Goal: Task Accomplishment & Management: Complete application form

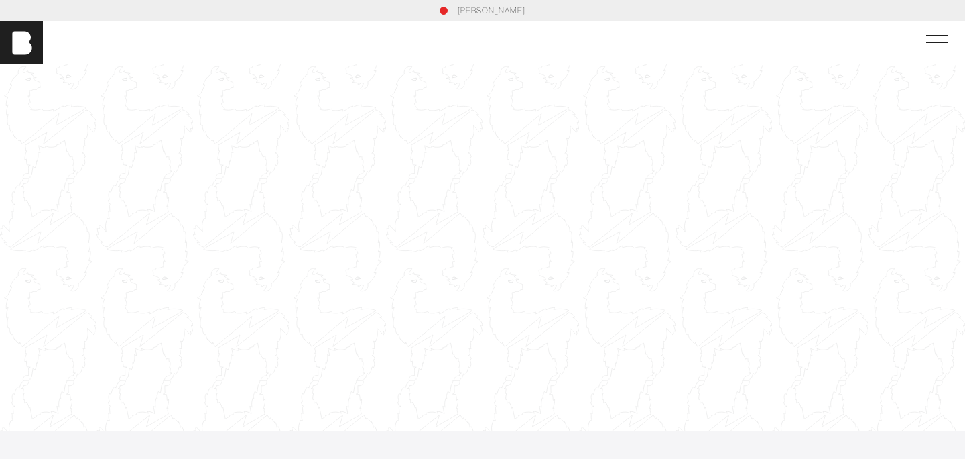
click at [452, 11] on div "[PERSON_NAME]" at bounding box center [482, 11] width 869 height 12
click at [472, 9] on link "[PERSON_NAME]" at bounding box center [492, 11] width 68 height 12
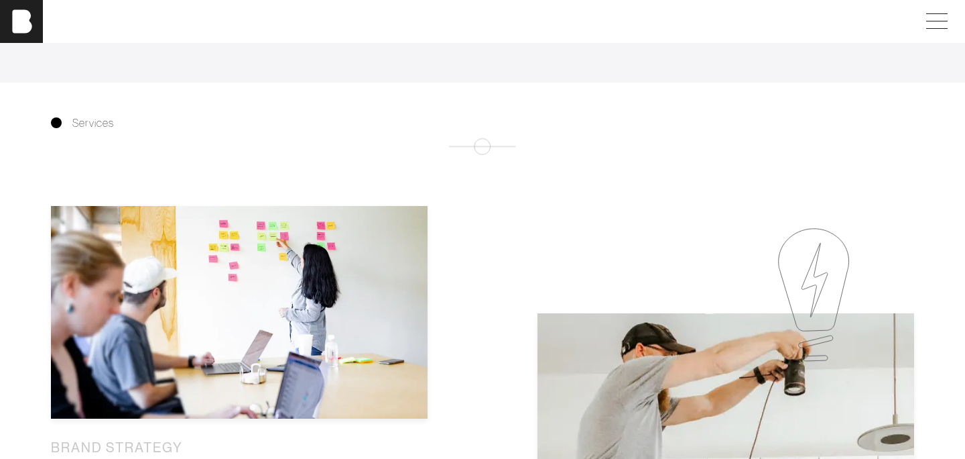
scroll to position [642, 0]
click at [940, 25] on span at bounding box center [934, 21] width 31 height 24
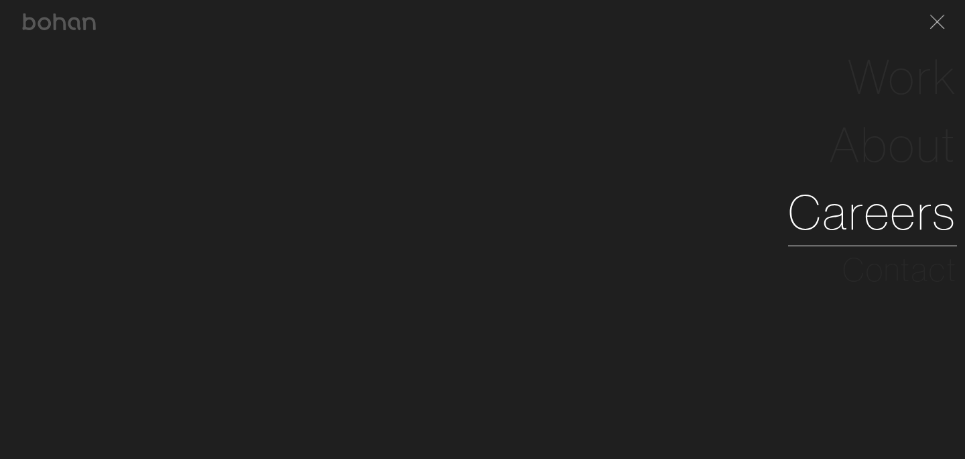
click at [826, 216] on link "Careers" at bounding box center [872, 212] width 169 height 68
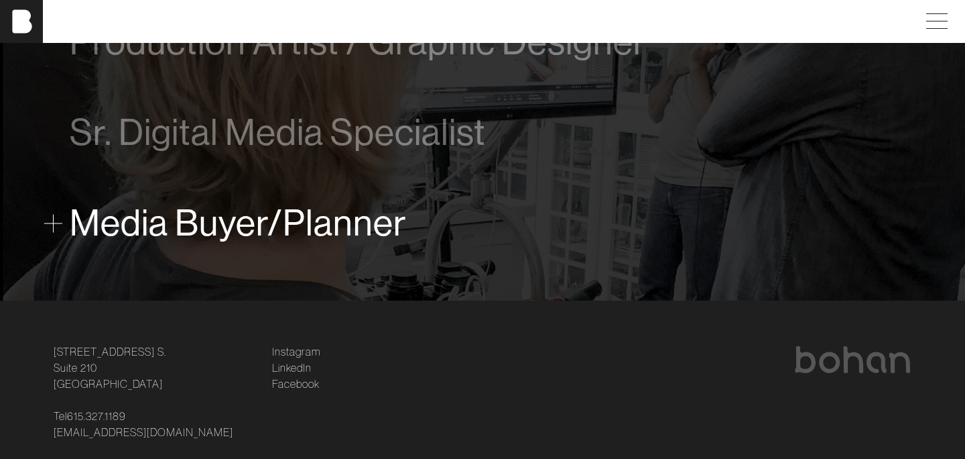
click at [291, 237] on span "Media Buyer/Planner" at bounding box center [238, 222] width 337 height 41
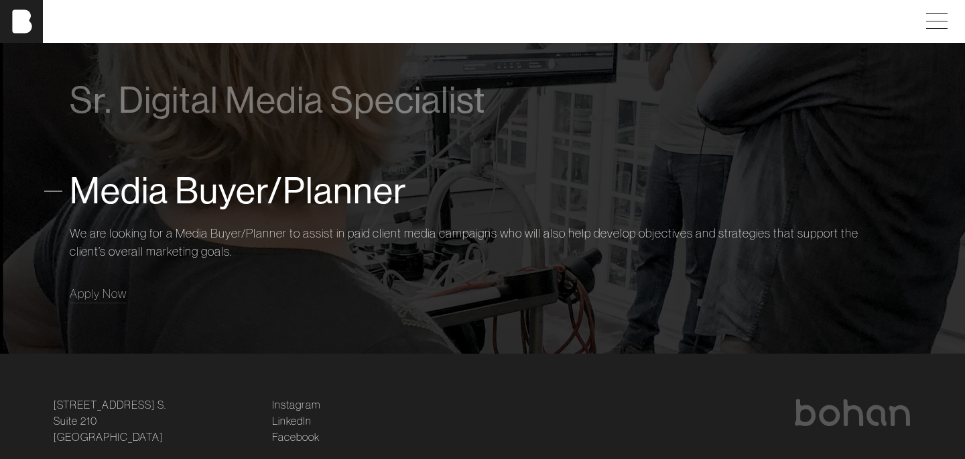
scroll to position [1068, 0]
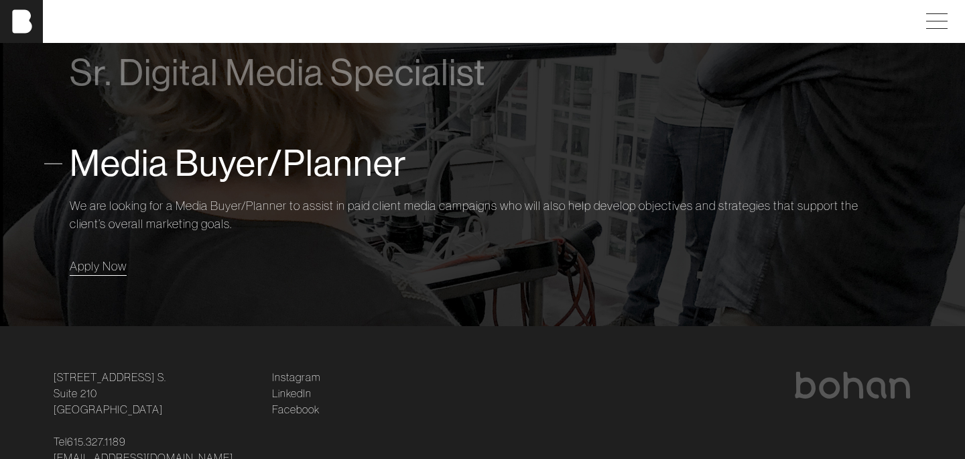
click at [121, 270] on span "Apply Now" at bounding box center [98, 265] width 57 height 15
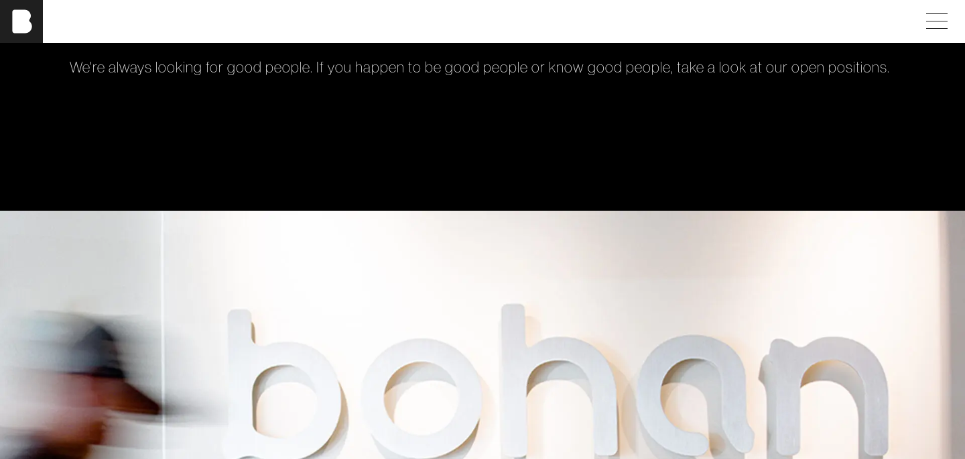
scroll to position [0, 0]
